Goal: Check status: Check status

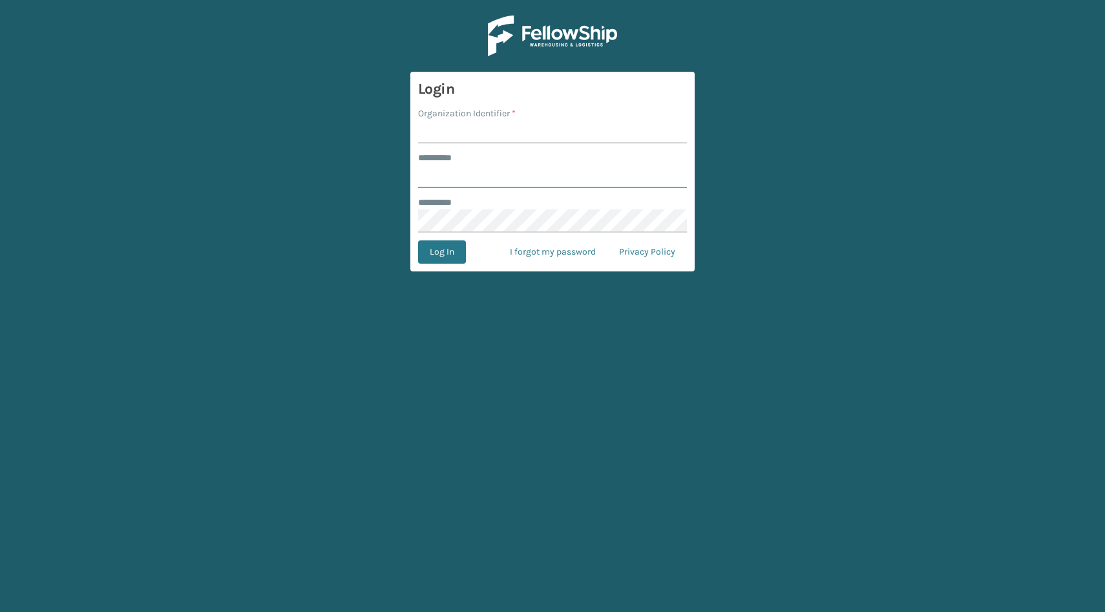
type input "*****"
click at [452, 137] on input "Organization Identifier *" at bounding box center [552, 131] width 269 height 23
type input "SleepGeekz"
click at [439, 260] on button "Log In" at bounding box center [442, 251] width 48 height 23
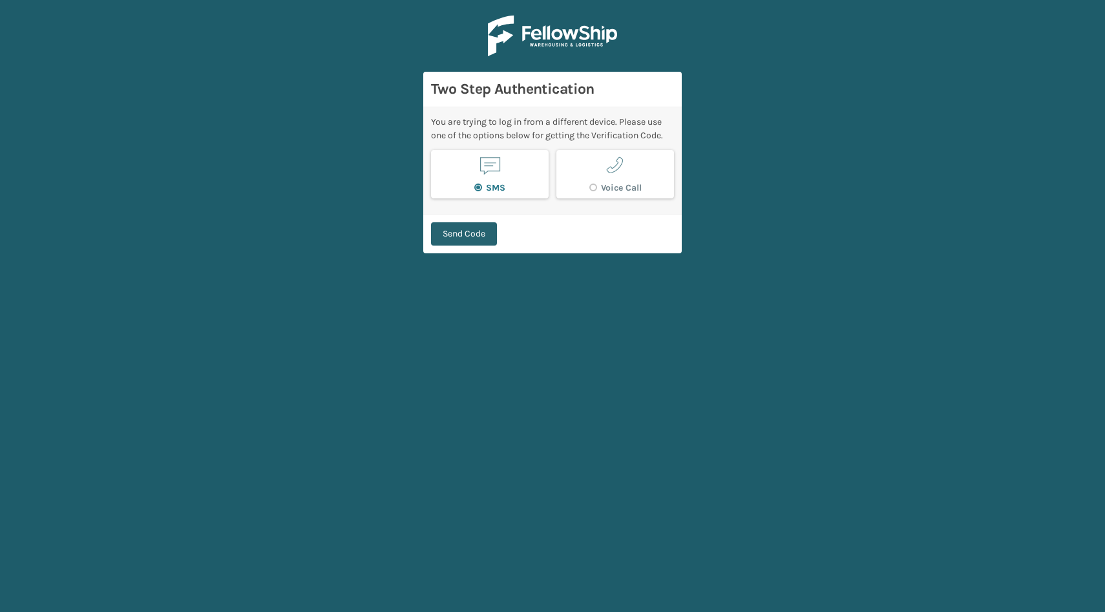
click at [487, 238] on button "Send Code" at bounding box center [464, 233] width 66 height 23
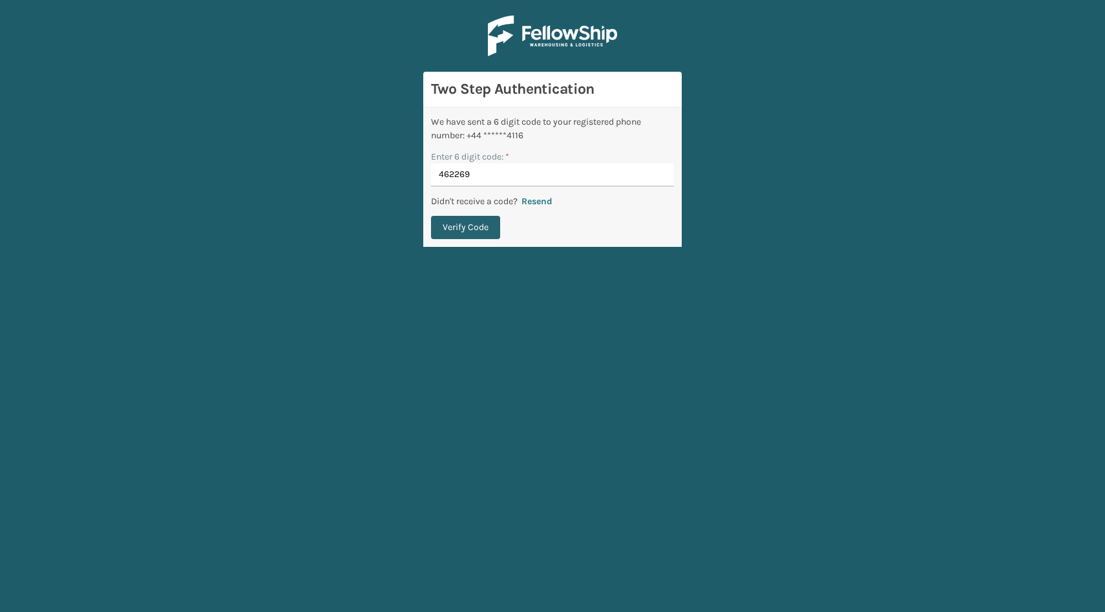
type input "462269"
click at [474, 231] on button "Verify Code" at bounding box center [465, 227] width 69 height 23
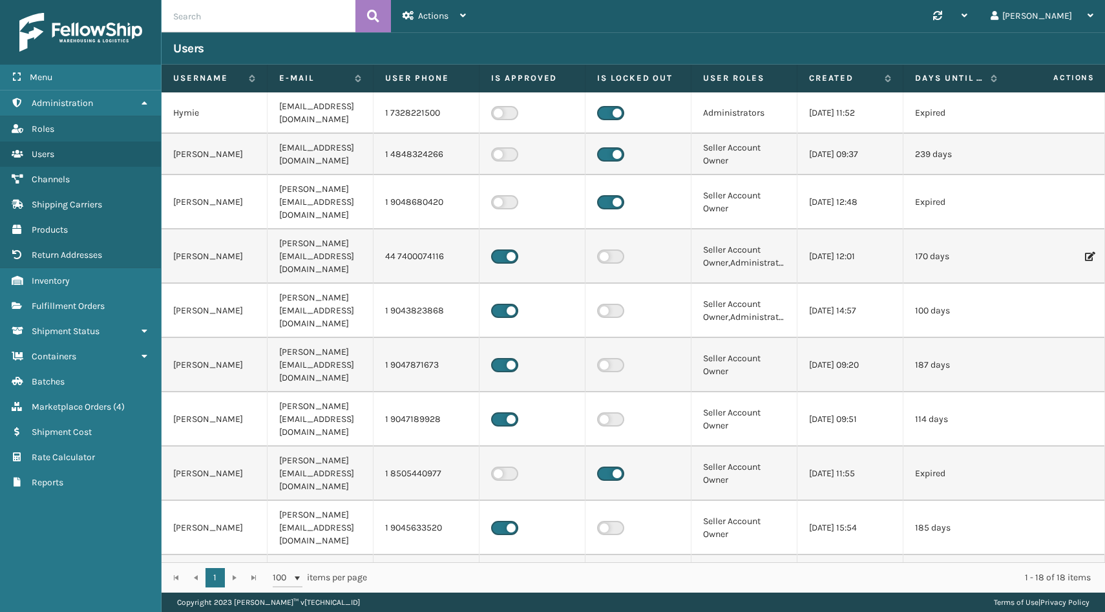
click at [0, 611] on nordpass-portal at bounding box center [0, 612] width 0 height 0
click at [253, 18] on input "text" at bounding box center [259, 16] width 194 height 32
paste input "SG12467"
type input "SG12467"
click at [383, 21] on button at bounding box center [373, 16] width 36 height 32
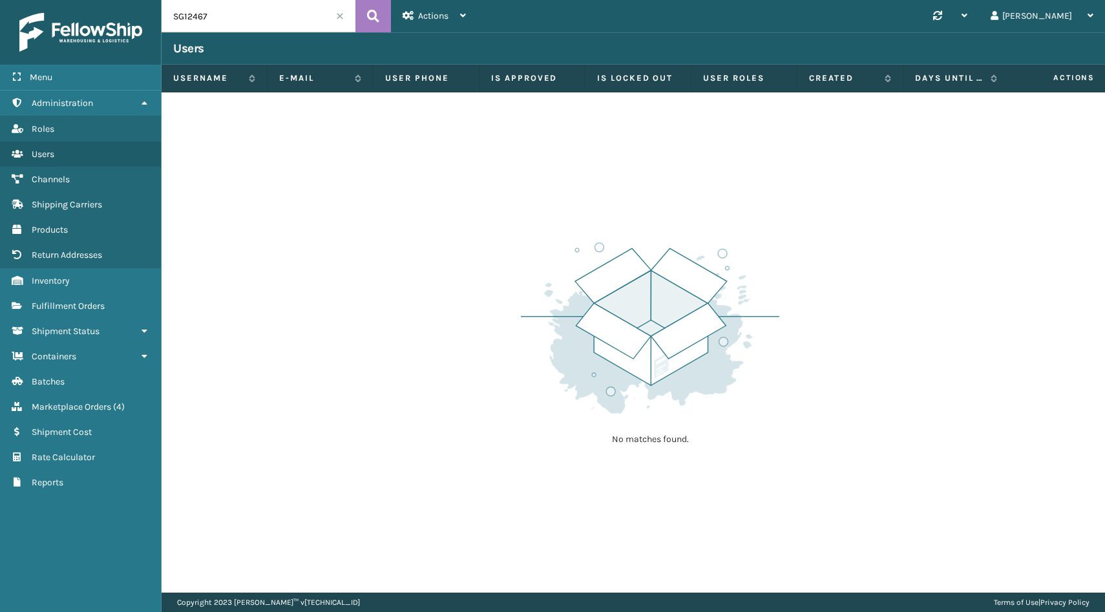
click at [280, 15] on input "SG12467" at bounding box center [259, 16] width 194 height 32
click at [108, 401] on span "Marketplace Orders" at bounding box center [71, 406] width 79 height 11
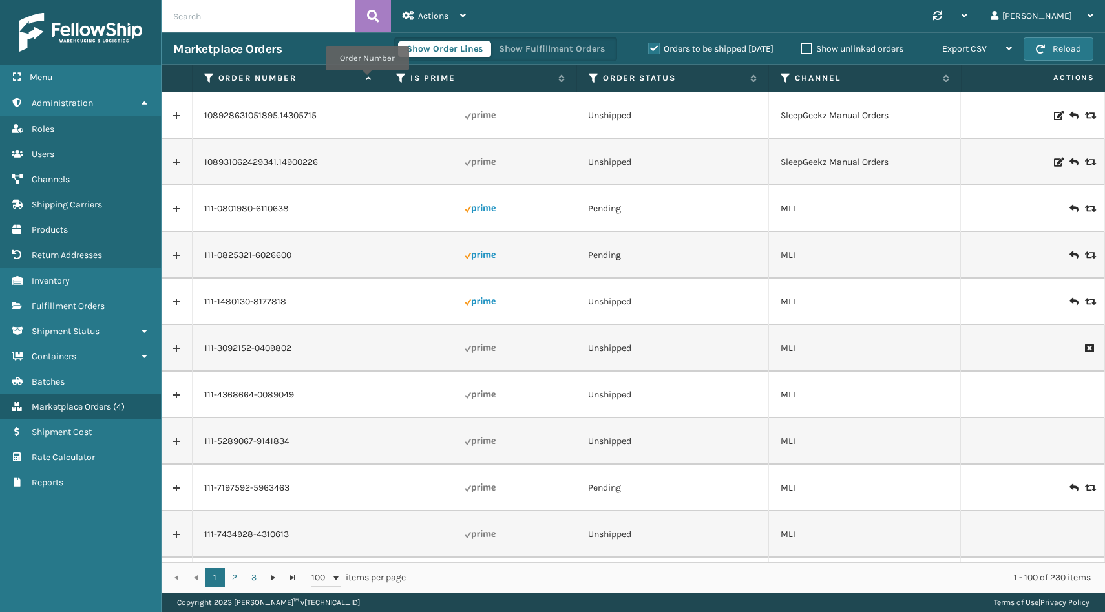
click at [367, 79] on icon at bounding box center [367, 78] width 10 height 8
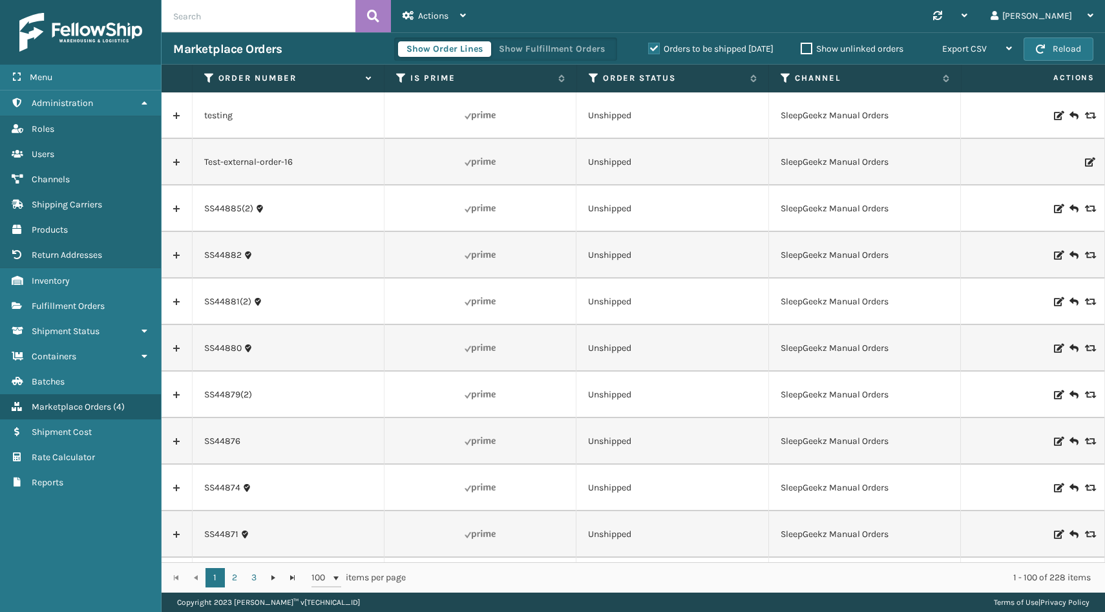
drag, startPoint x: 305, startPoint y: 84, endPoint x: 290, endPoint y: 84, distance: 14.9
click at [304, 84] on th "Order Number" at bounding box center [289, 79] width 193 height 28
click at [207, 78] on icon at bounding box center [209, 78] width 10 height 12
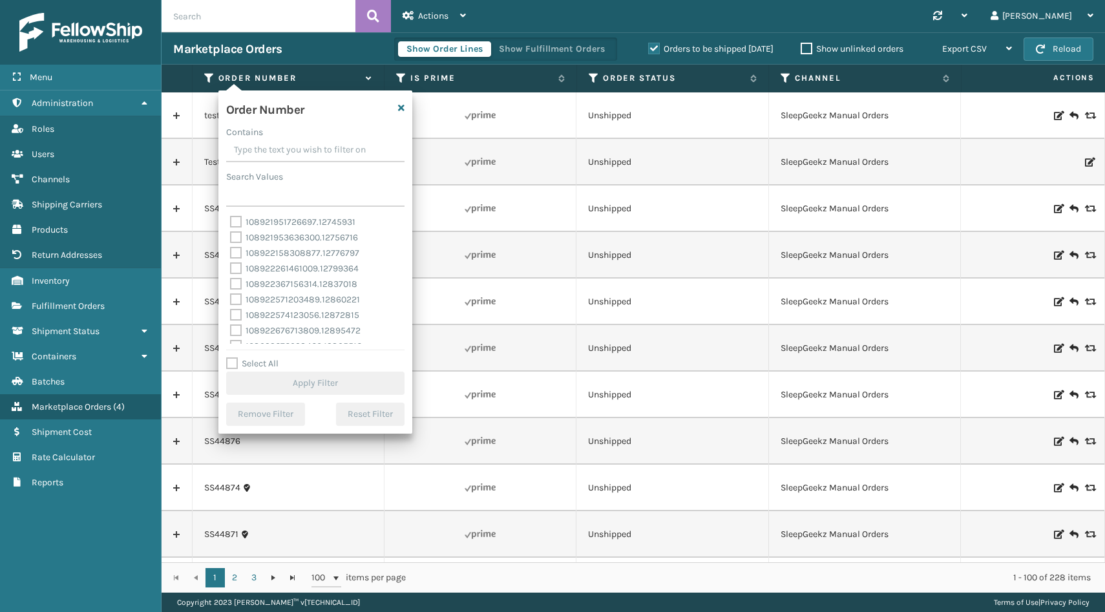
type input "SG12467"
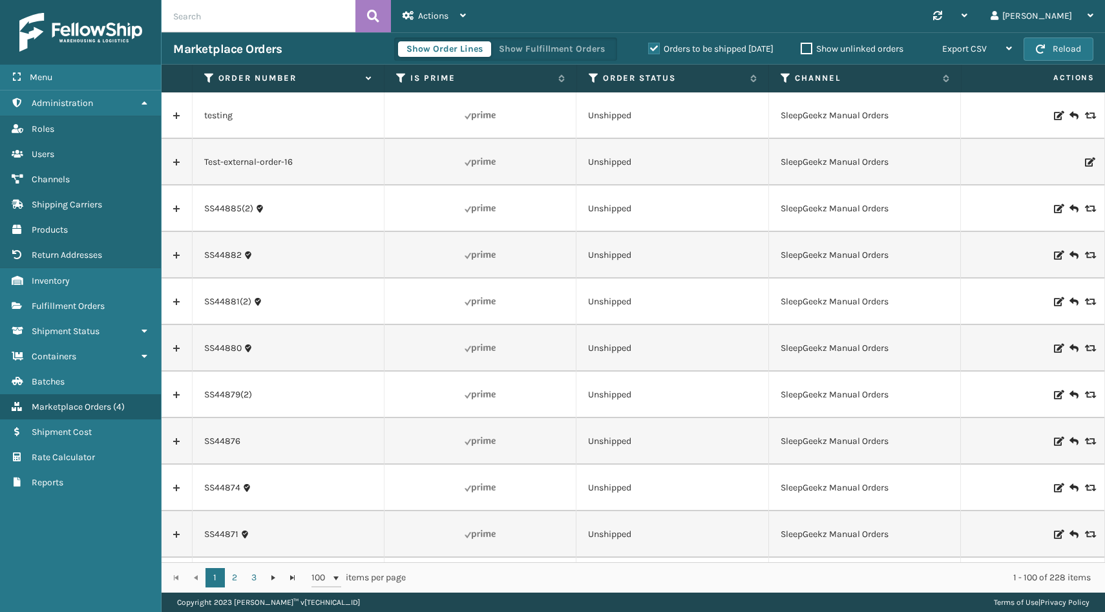
click at [653, 51] on label "Orders to be shipped [DATE]" at bounding box center [710, 48] width 125 height 11
click at [649, 50] on input "Orders to be shipped [DATE]" at bounding box center [648, 45] width 1 height 8
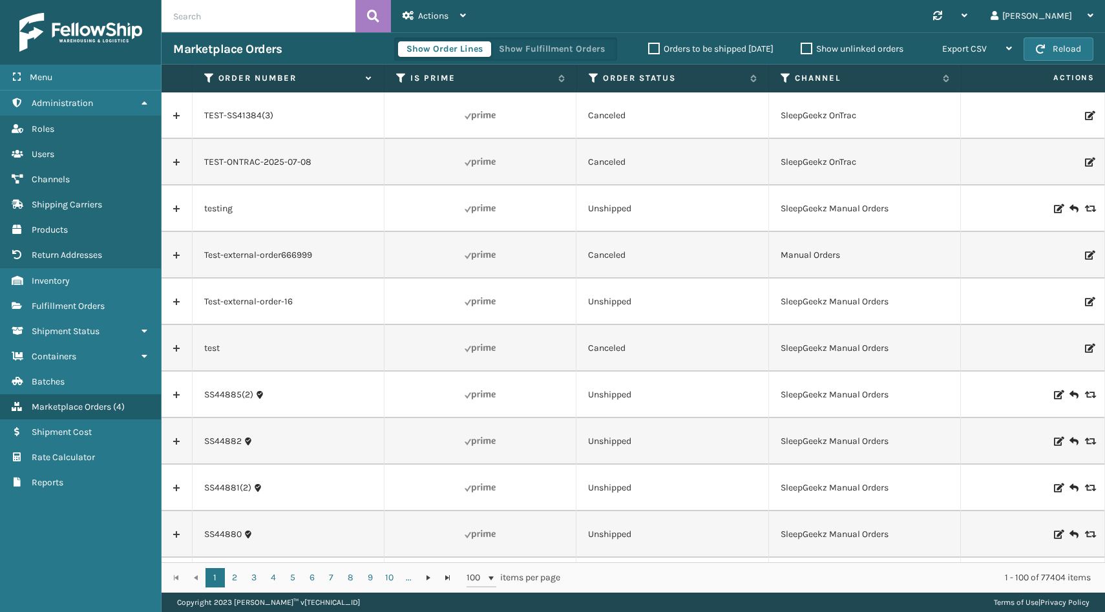
click at [183, 18] on input "text" at bounding box center [259, 16] width 194 height 32
paste input "SG12467"
type input "SG12467"
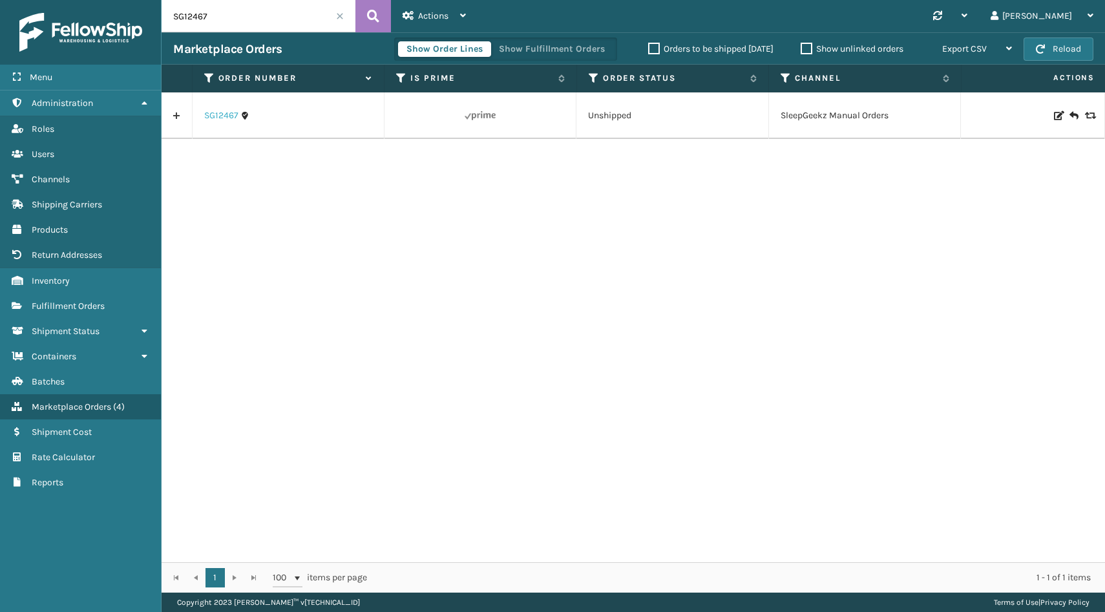
click at [217, 118] on link "SG12467" at bounding box center [221, 115] width 34 height 13
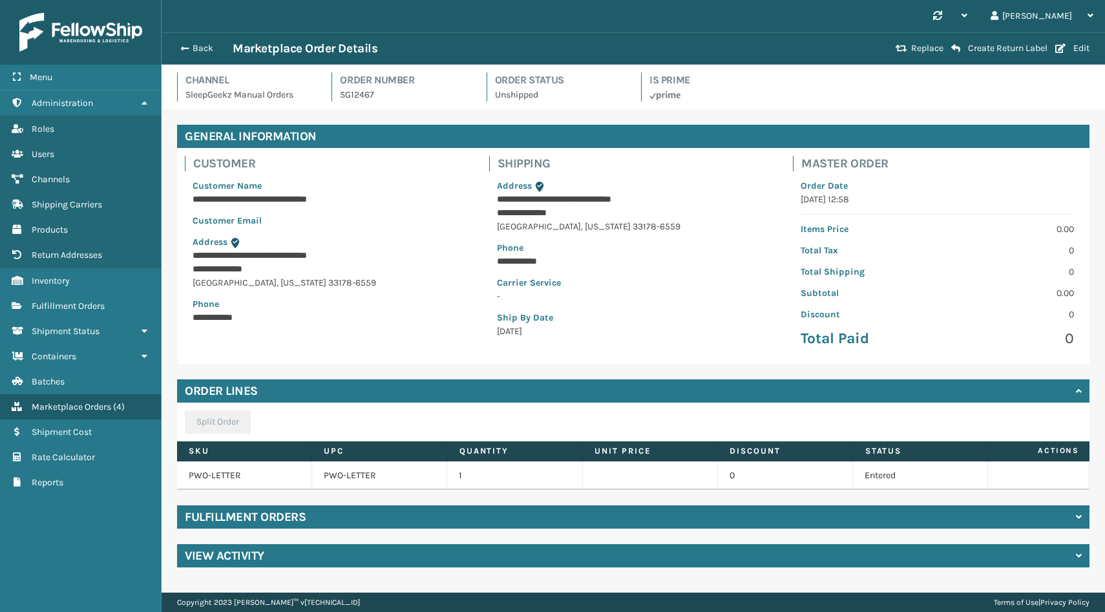
click at [255, 553] on h4 "View Activity" at bounding box center [224, 556] width 79 height 16
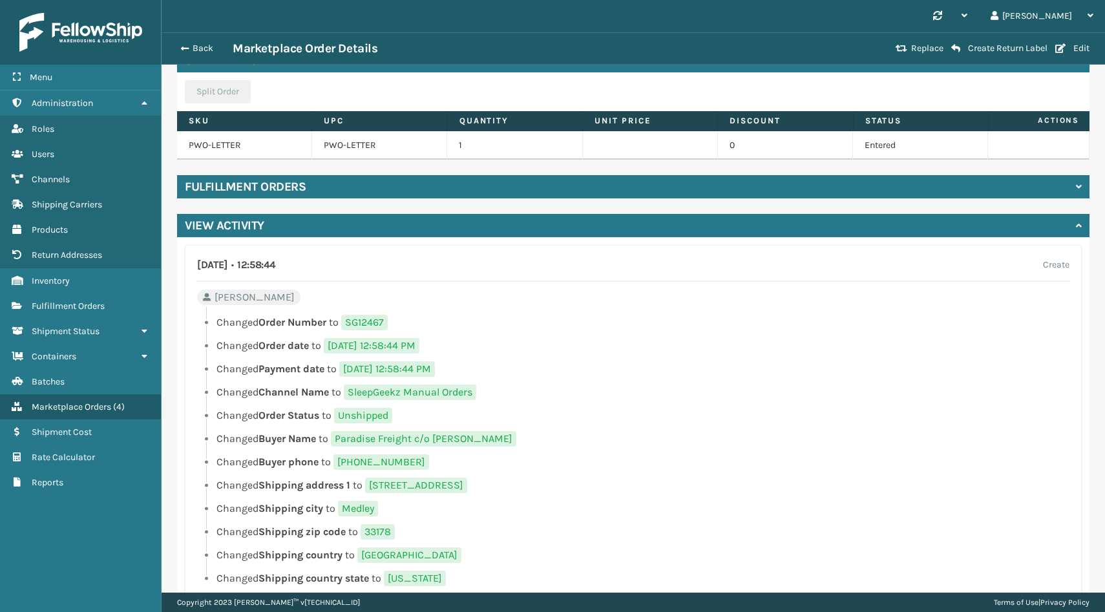
scroll to position [367, 0]
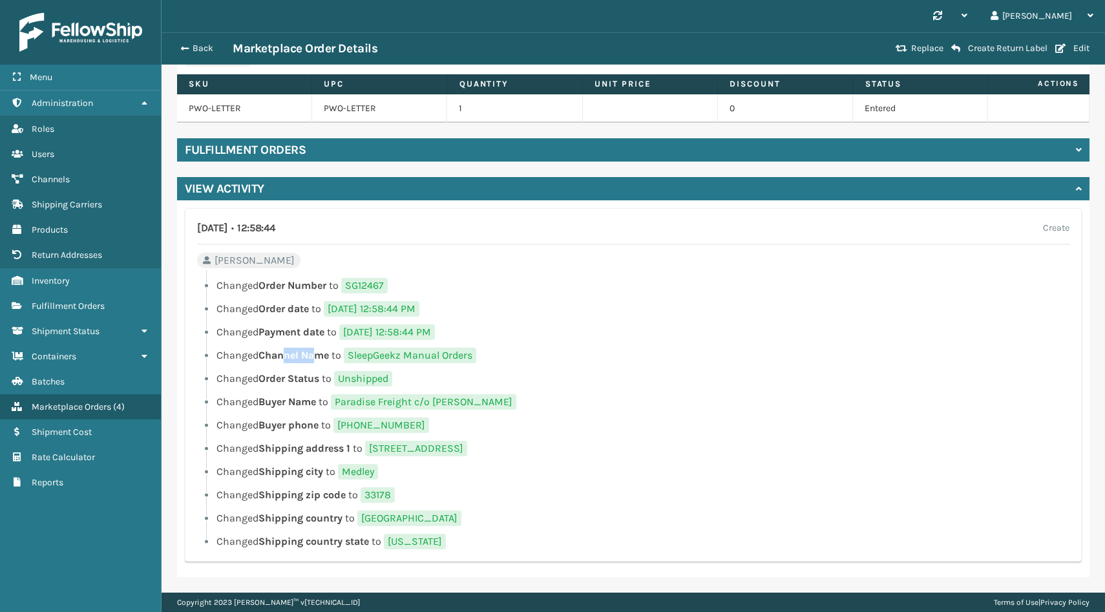
drag, startPoint x: 288, startPoint y: 355, endPoint x: 321, endPoint y: 357, distance: 33.6
click at [321, 357] on span "Channel Name" at bounding box center [293, 355] width 70 height 12
click at [346, 151] on div "Fulfillment Orders" at bounding box center [633, 149] width 912 height 23
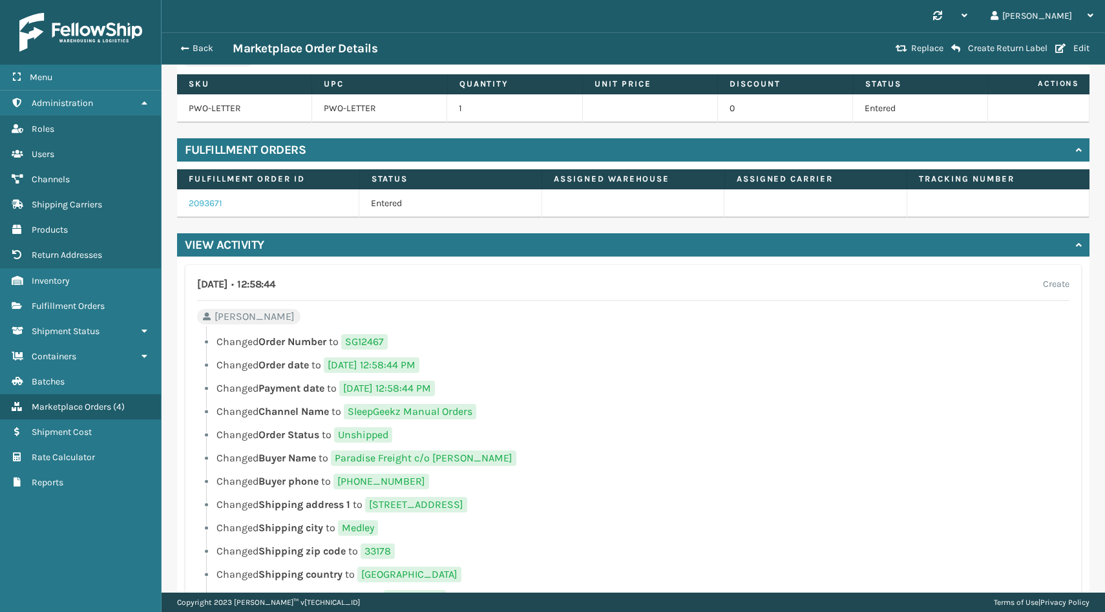
click at [216, 206] on link "2093671" at bounding box center [206, 203] width 34 height 11
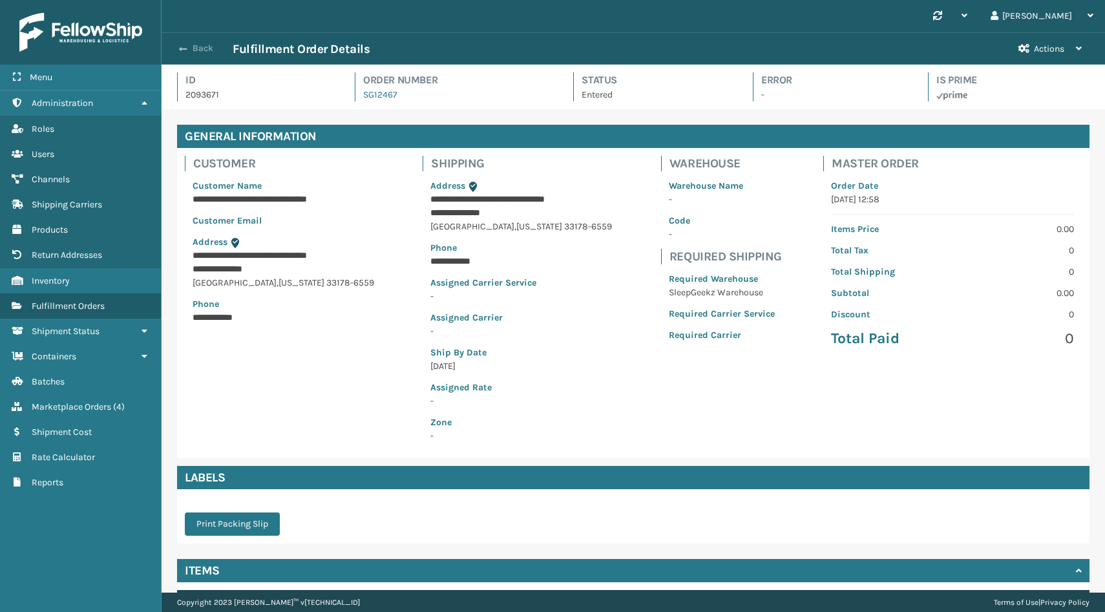
click at [180, 50] on span "button" at bounding box center [183, 49] width 8 height 9
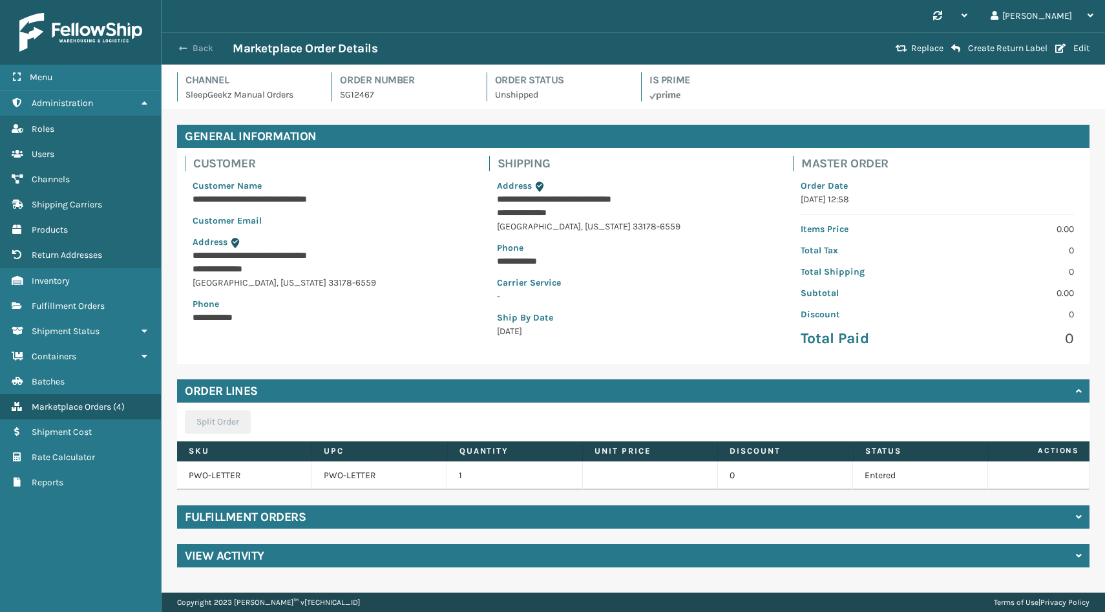
click at [181, 47] on span "button" at bounding box center [183, 48] width 8 height 9
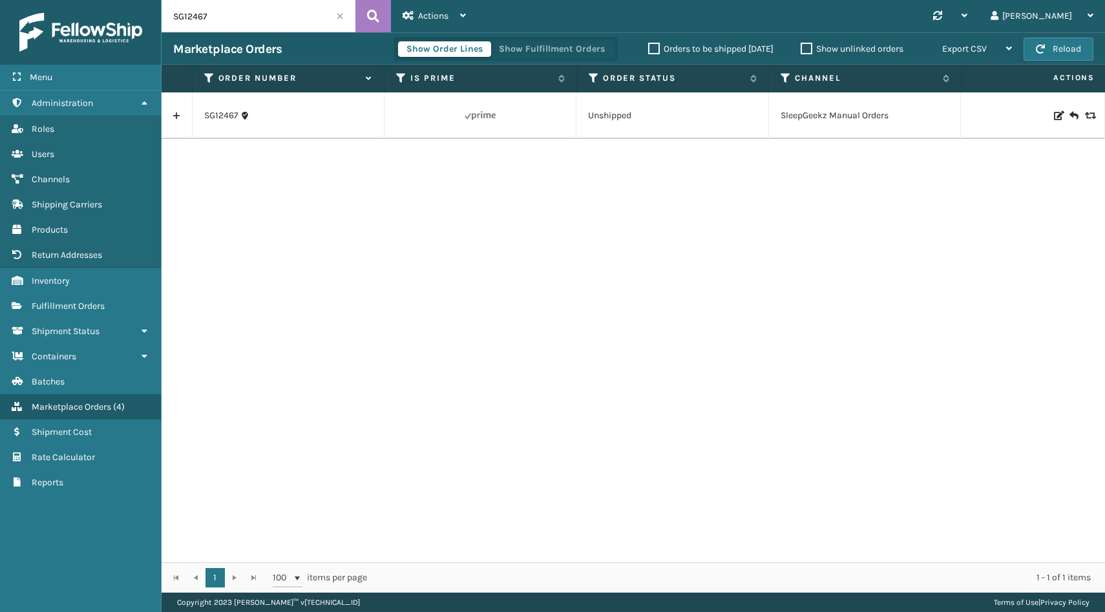
click at [244, 15] on input "SG12467" at bounding box center [259, 16] width 194 height 32
paste input "SS44885"
type input "SS44885"
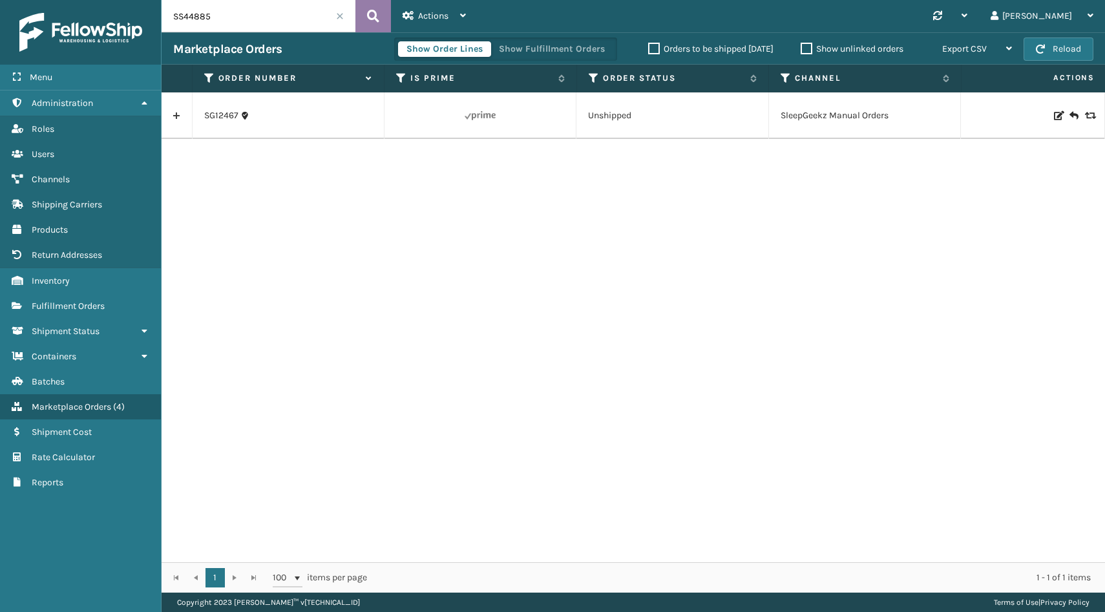
click at [373, 20] on icon at bounding box center [373, 15] width 12 height 19
click at [209, 116] on link "SS44885(2)" at bounding box center [228, 115] width 49 height 13
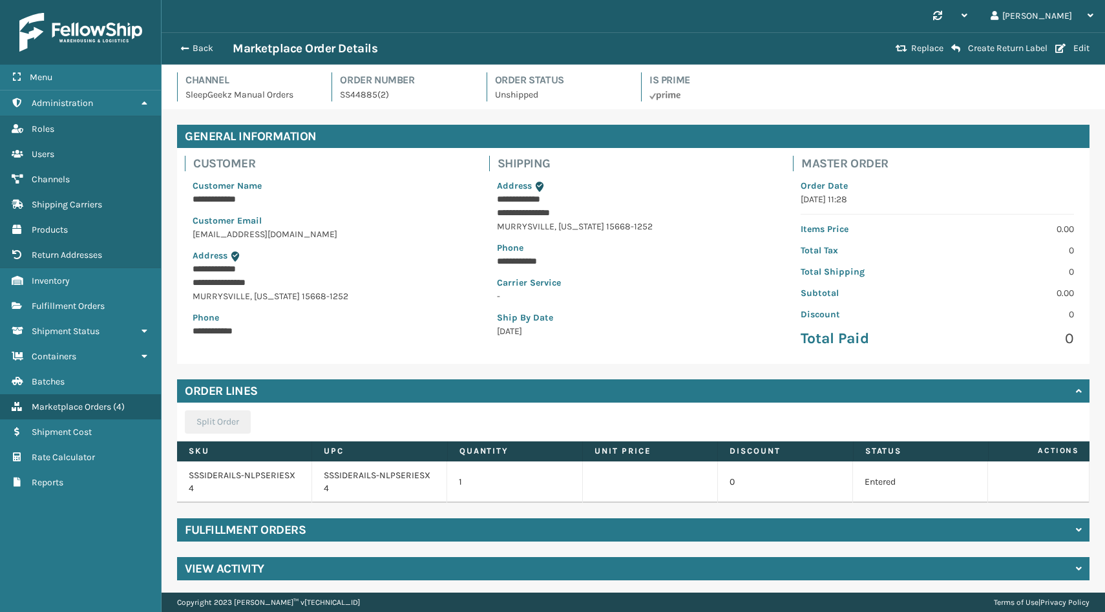
scroll to position [3, 0]
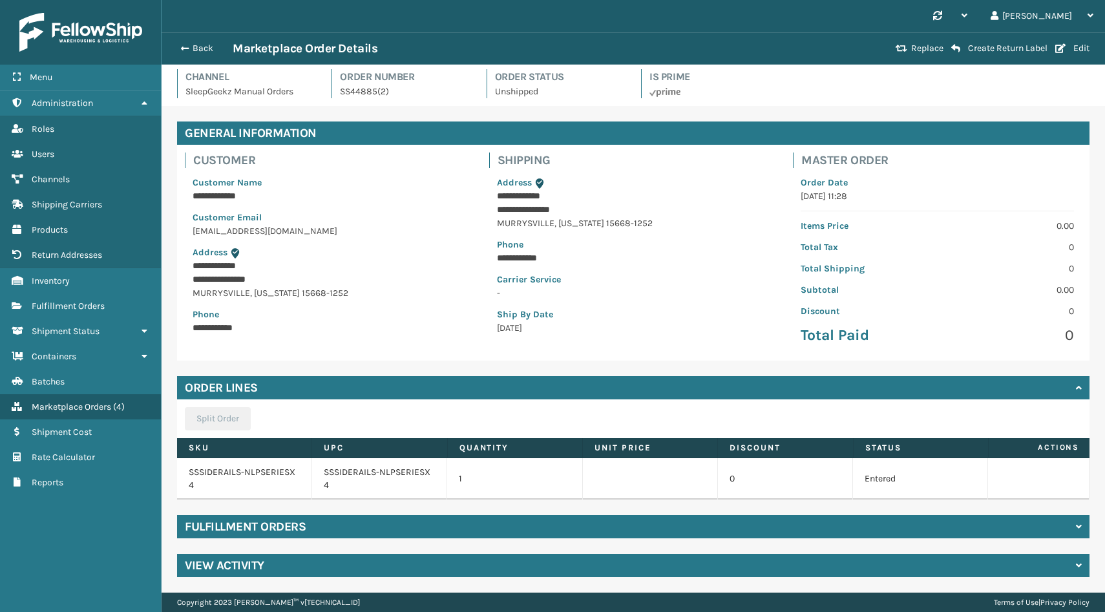
click at [361, 525] on div "Fulfillment Orders" at bounding box center [633, 526] width 912 height 23
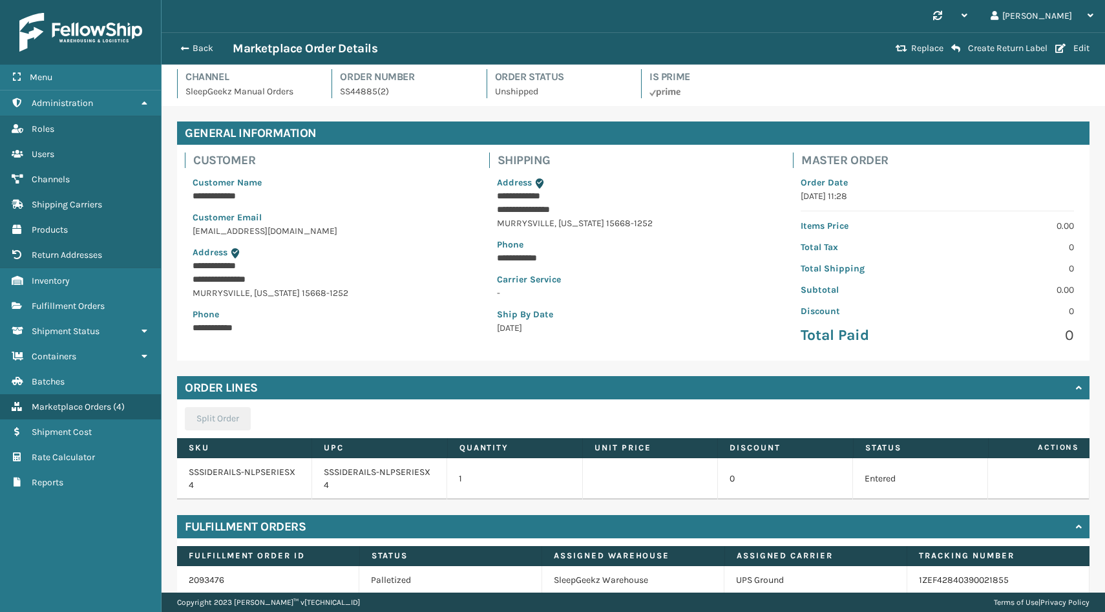
scroll to position [59, 0]
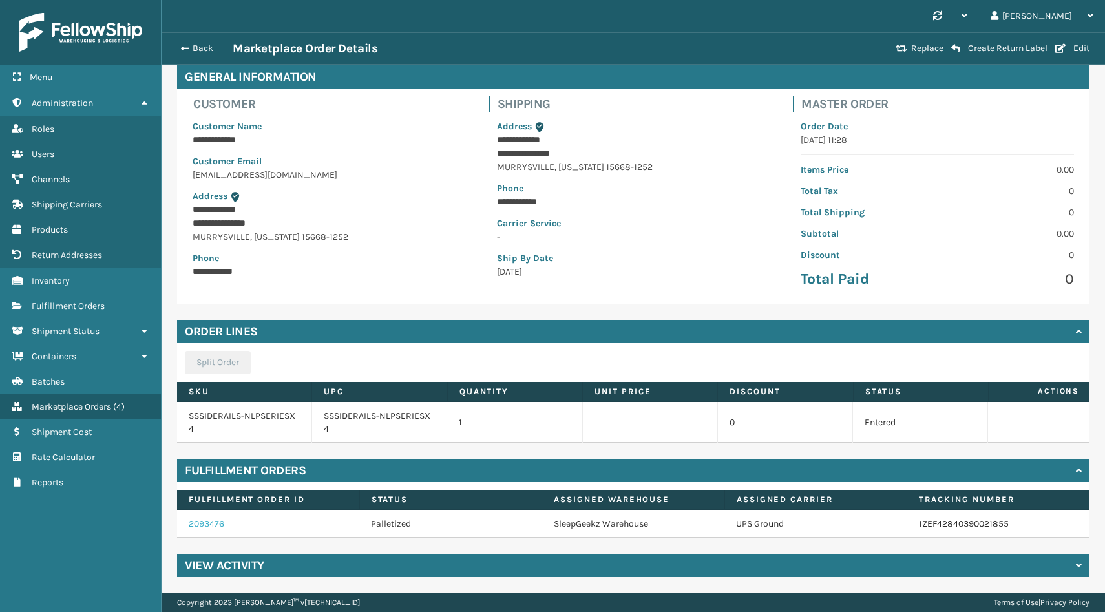
click at [222, 527] on link "2093476" at bounding box center [207, 523] width 36 height 11
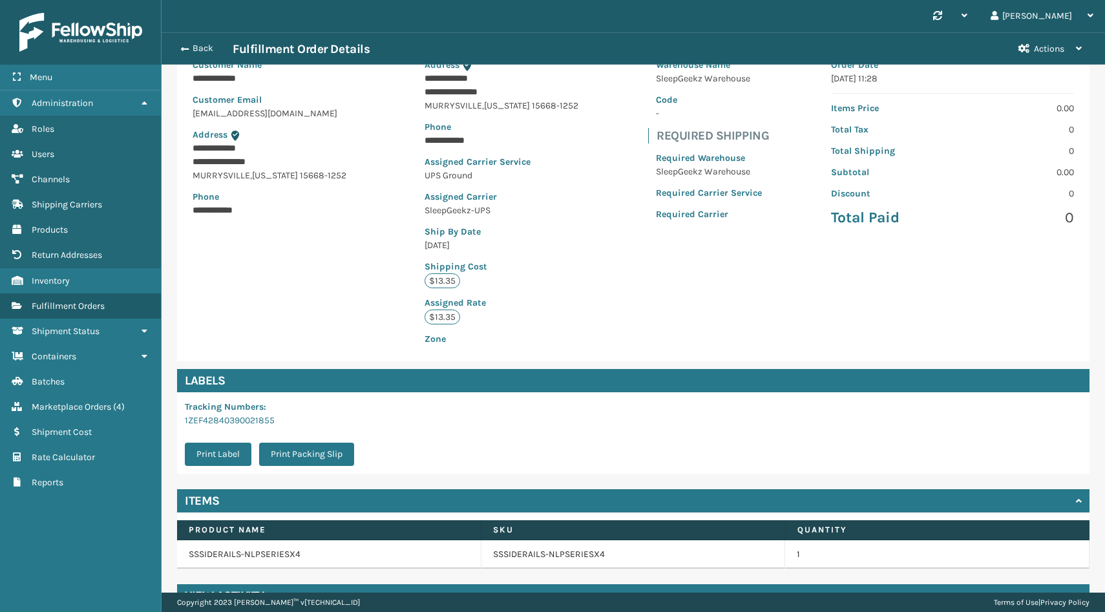
scroll to position [151, 0]
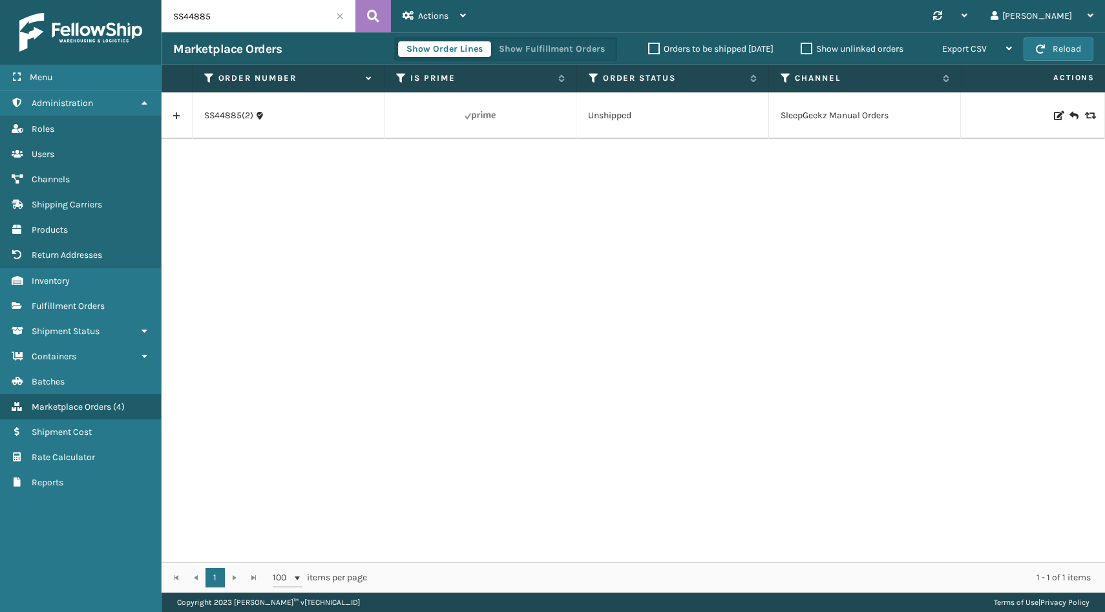
click at [185, 14] on input "SS44885" at bounding box center [259, 16] width 194 height 32
paste input "27"
type input "SS44827"
